Goal: Task Accomplishment & Management: Use online tool/utility

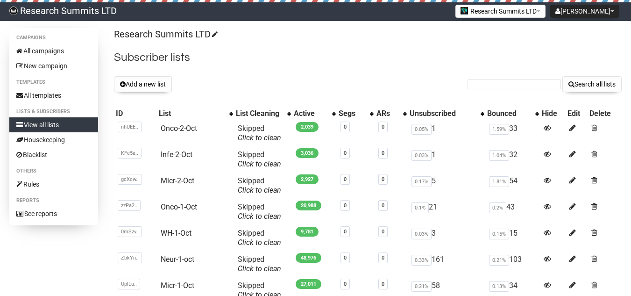
click at [135, 87] on button "Add a new list" at bounding box center [143, 84] width 58 height 16
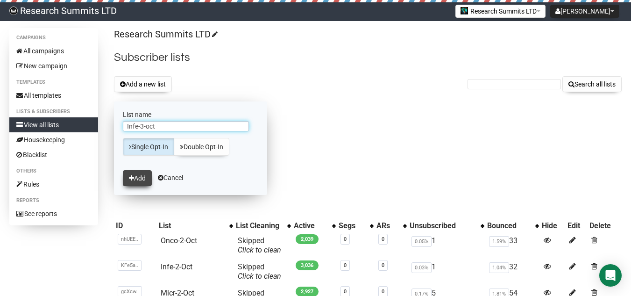
type input "Infe-3-oct"
click at [146, 171] on button "Add" at bounding box center [137, 178] width 29 height 16
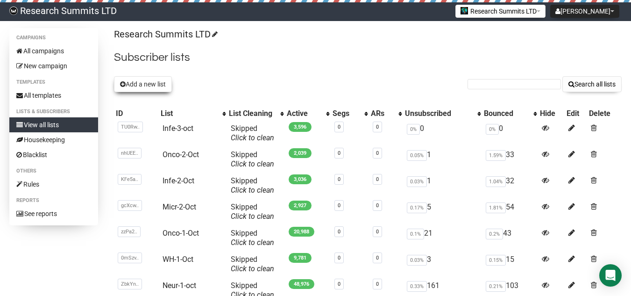
click at [140, 83] on button "Add a new list" at bounding box center [143, 84] width 58 height 16
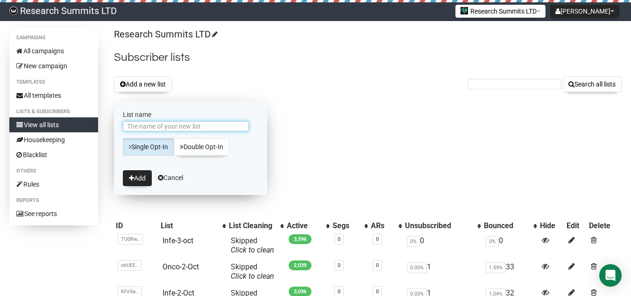
click at [144, 127] on input "List name" at bounding box center [186, 126] width 126 height 10
type input "Onco-3-Oct"
click at [135, 180] on button "Add" at bounding box center [137, 178] width 29 height 16
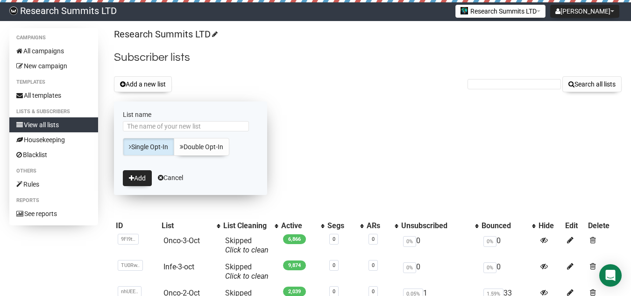
click at [142, 127] on input "List name" at bounding box center [186, 126] width 126 height 10
click at [148, 125] on input "Micr-30Oct" at bounding box center [186, 126] width 126 height 10
type input "Micr-3-Oct"
click at [142, 182] on button "Add" at bounding box center [137, 178] width 29 height 16
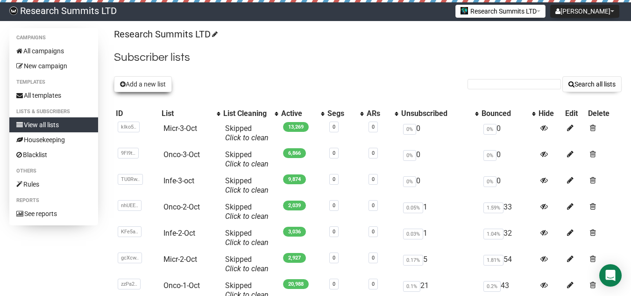
click at [141, 82] on button "Add a new list" at bounding box center [143, 84] width 58 height 16
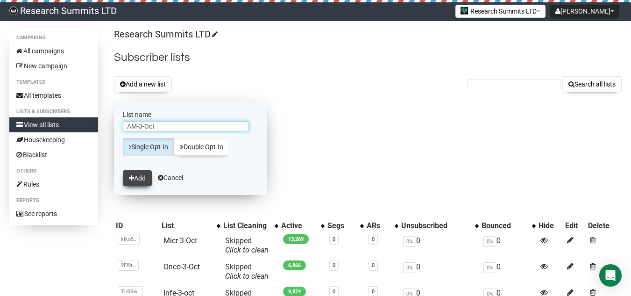
type input "AM-3-Oct"
click at [138, 173] on button "Add" at bounding box center [137, 178] width 29 height 16
